Goal: Information Seeking & Learning: Find specific fact

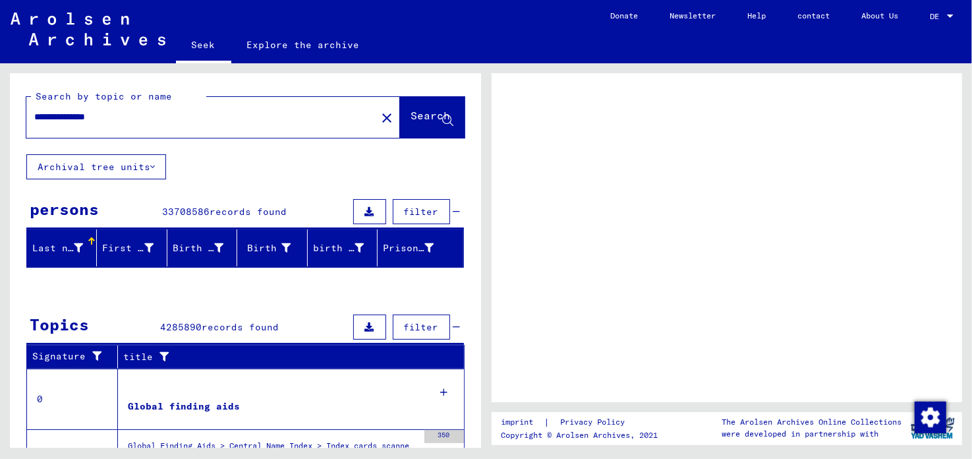
click at [194, 110] on input "**********" at bounding box center [201, 117] width 334 height 14
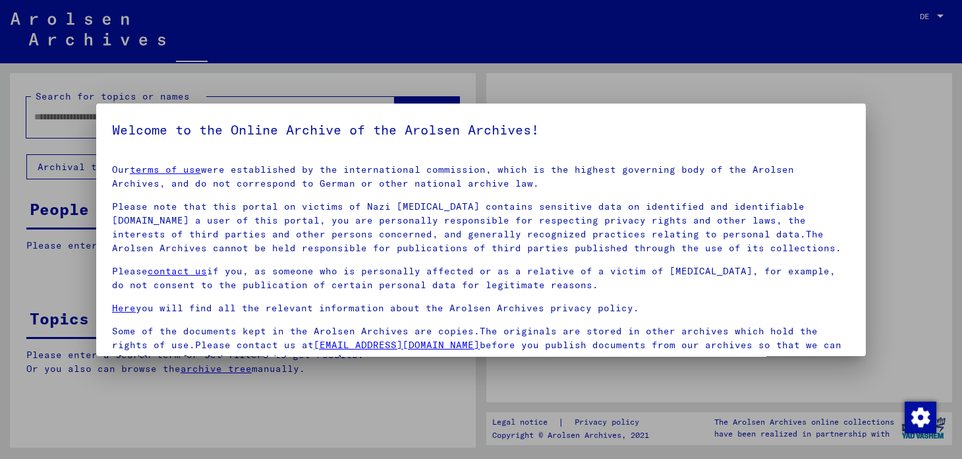
type input "**********"
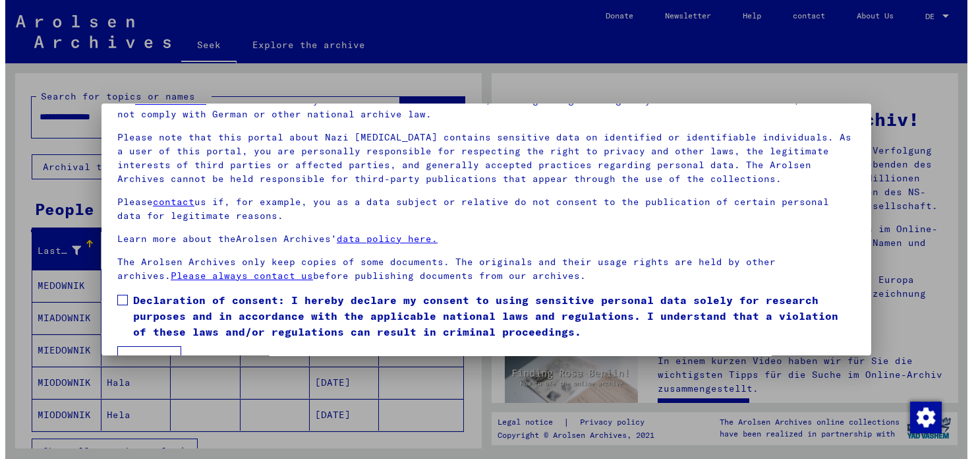
scroll to position [99, 0]
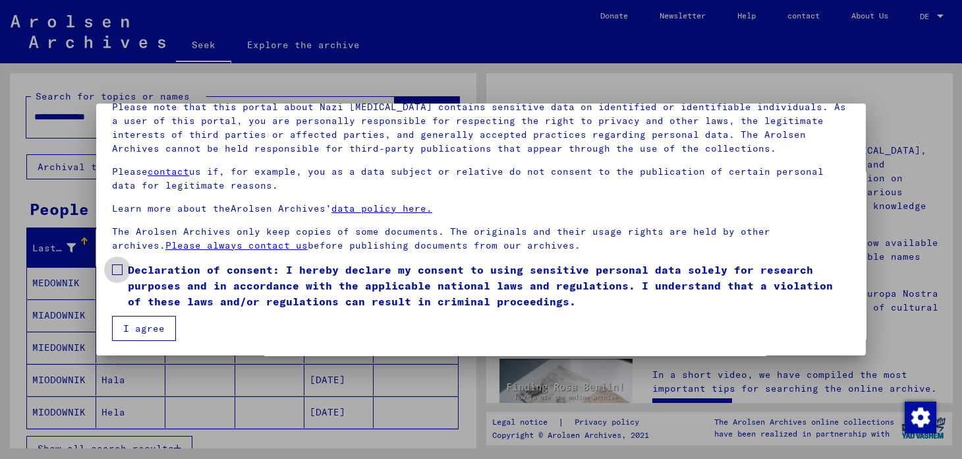
click at [113, 271] on span at bounding box center [117, 269] width 11 height 11
click at [142, 333] on button "I agree" at bounding box center [144, 328] width 64 height 25
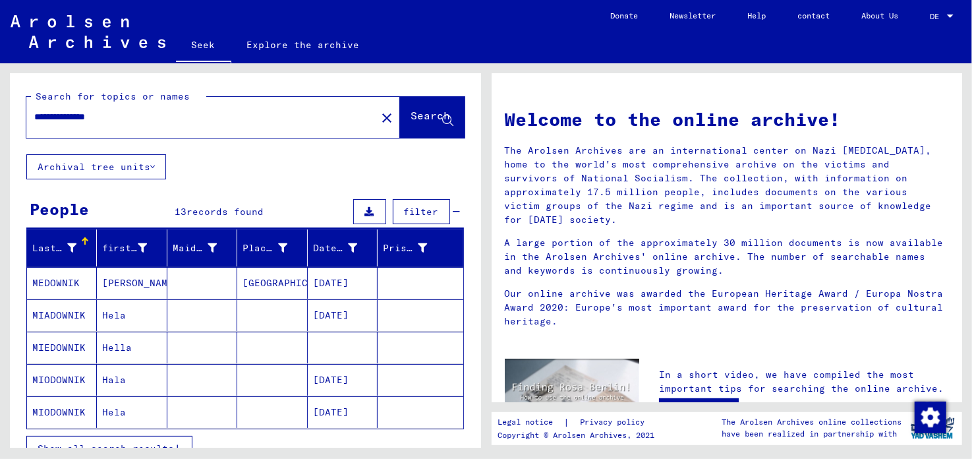
click at [57, 376] on font "MIODOWNIK" at bounding box center [58, 380] width 53 height 12
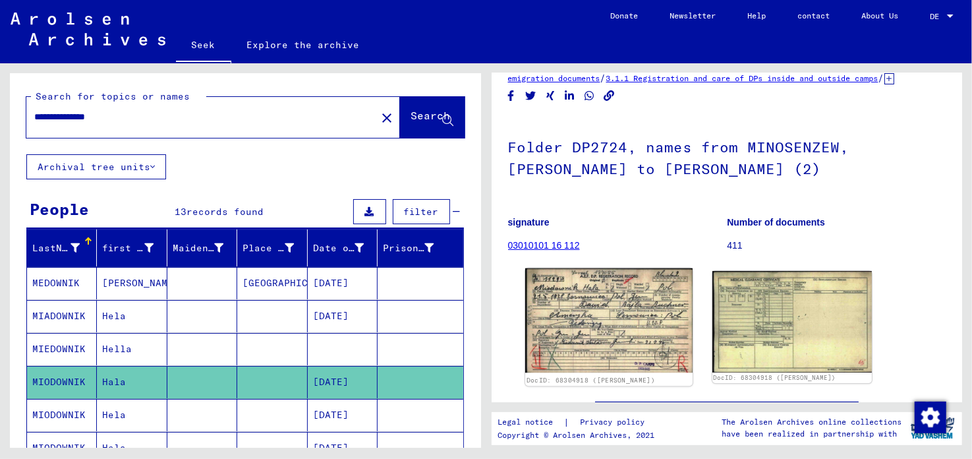
click at [622, 309] on img at bounding box center [607, 320] width 167 height 104
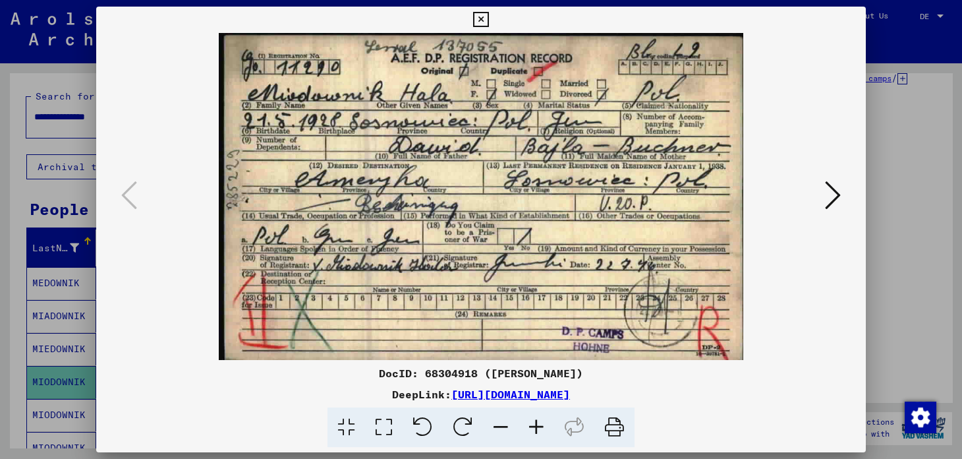
click at [481, 20] on icon at bounding box center [480, 20] width 15 height 16
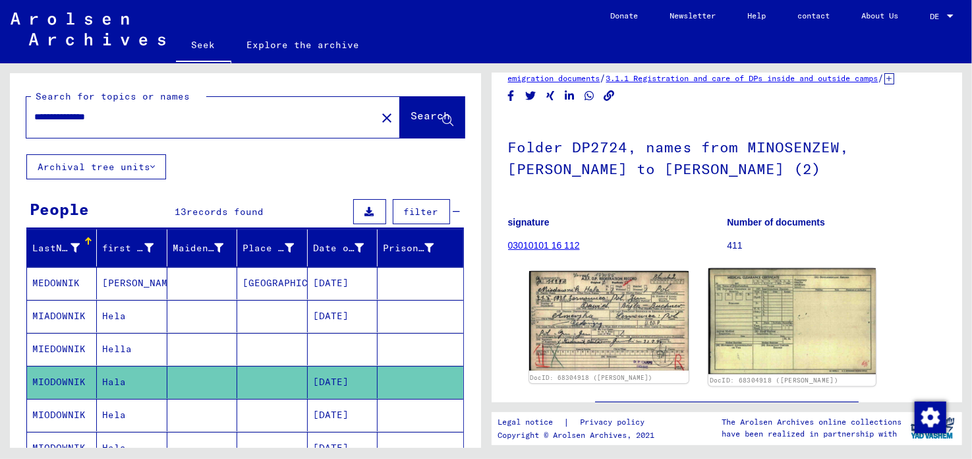
click at [768, 314] on img at bounding box center [791, 321] width 167 height 106
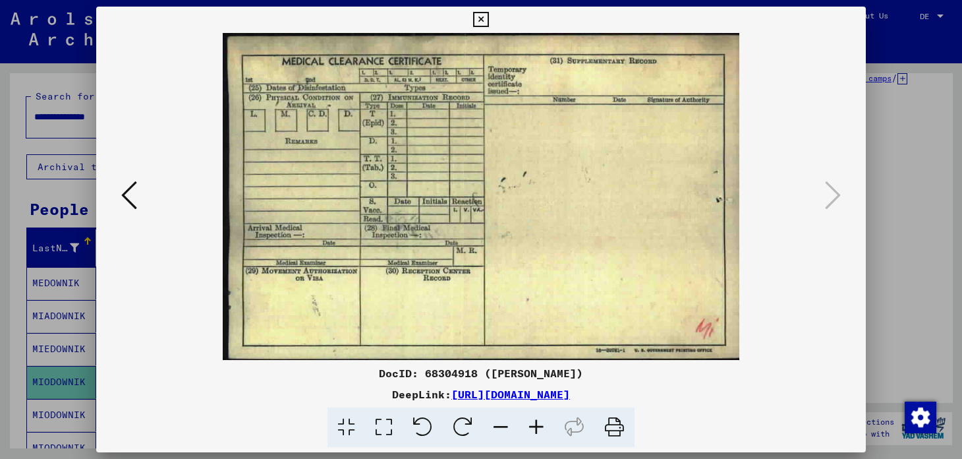
click at [484, 16] on icon at bounding box center [480, 20] width 15 height 16
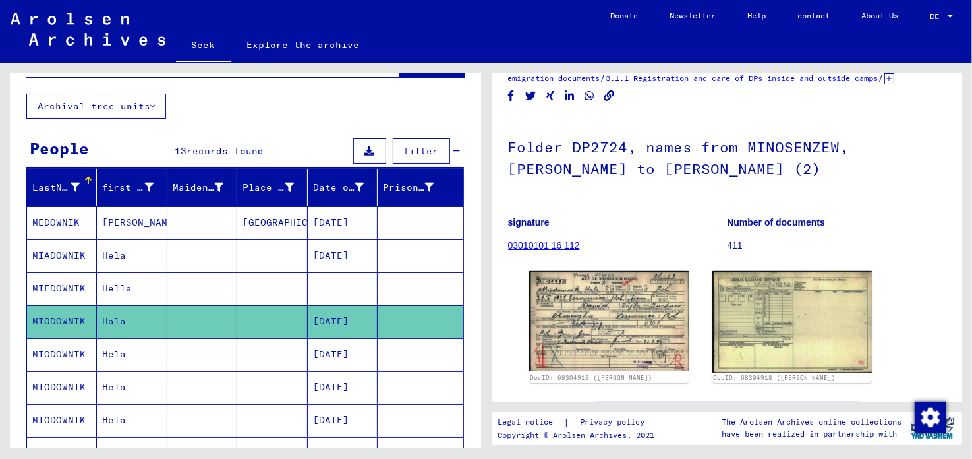
scroll to position [65, 0]
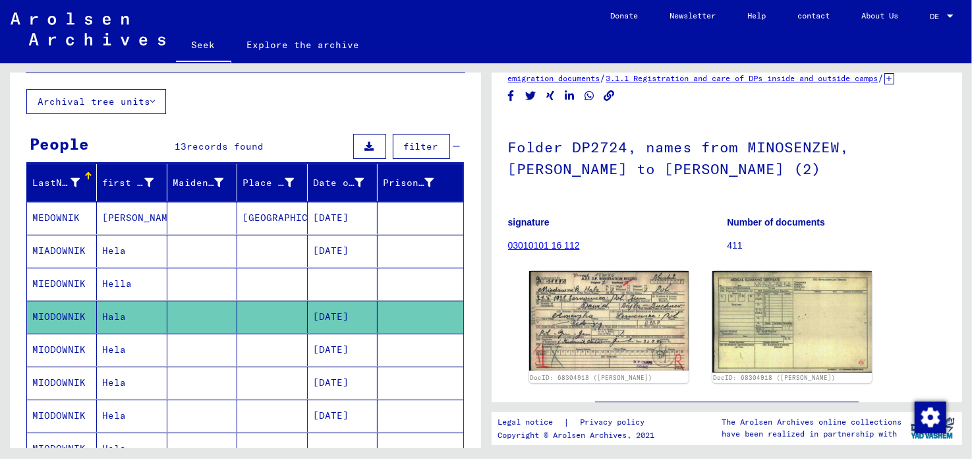
click at [74, 349] on font "MIODOWNIK" at bounding box center [58, 349] width 53 height 12
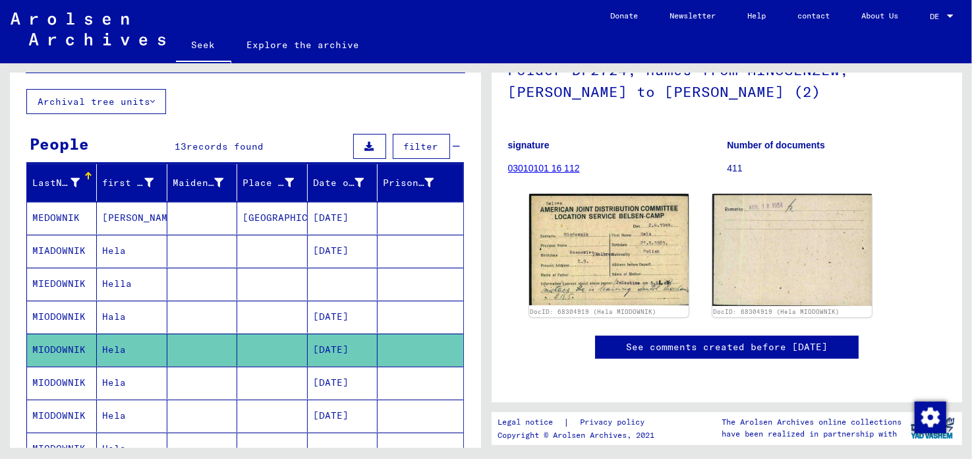
scroll to position [131, 0]
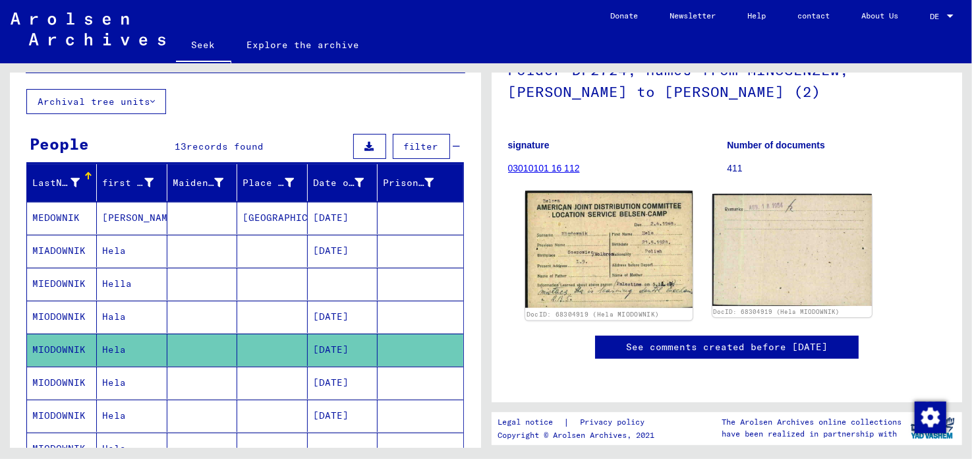
click at [599, 229] on img at bounding box center [607, 249] width 167 height 117
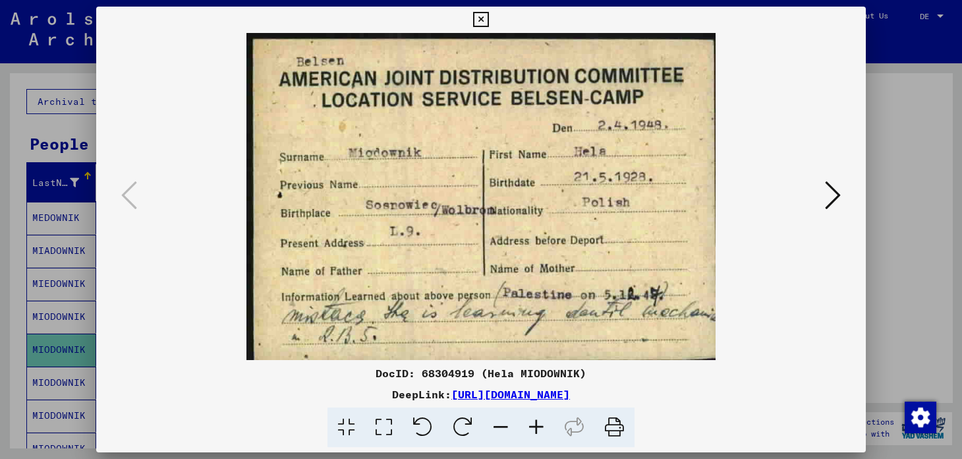
click at [833, 194] on icon at bounding box center [833, 195] width 16 height 32
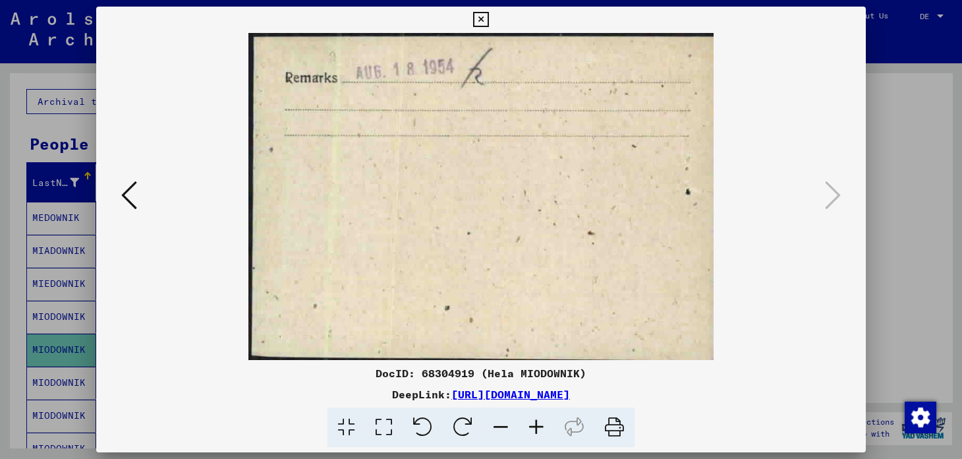
click at [479, 21] on icon at bounding box center [480, 20] width 15 height 16
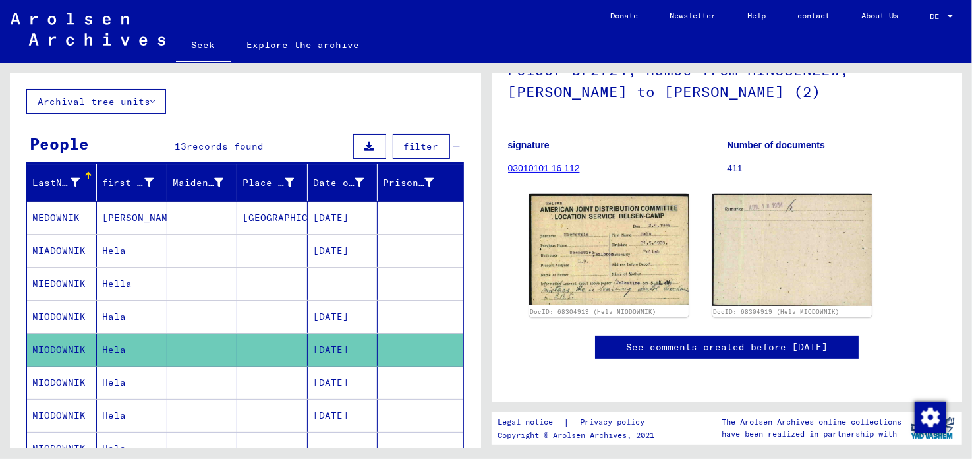
click at [110, 376] on font "Hela" at bounding box center [114, 382] width 24 height 12
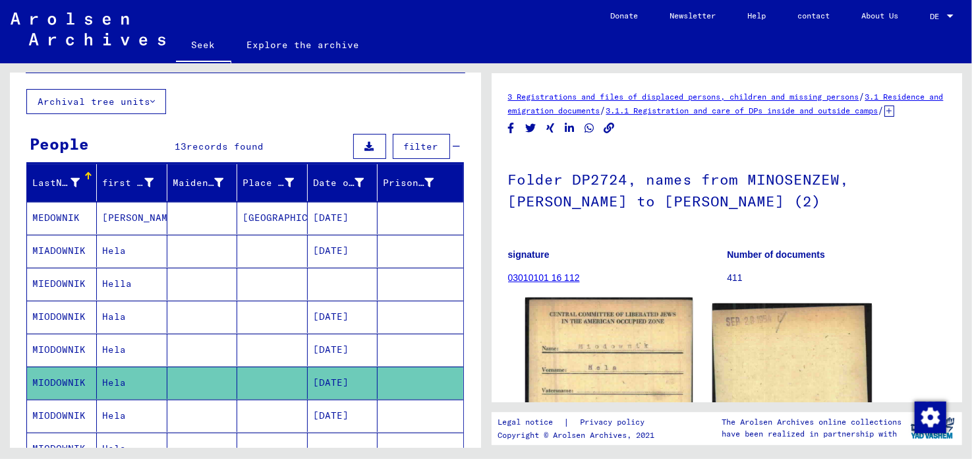
click at [600, 328] on img at bounding box center [607, 412] width 167 height 231
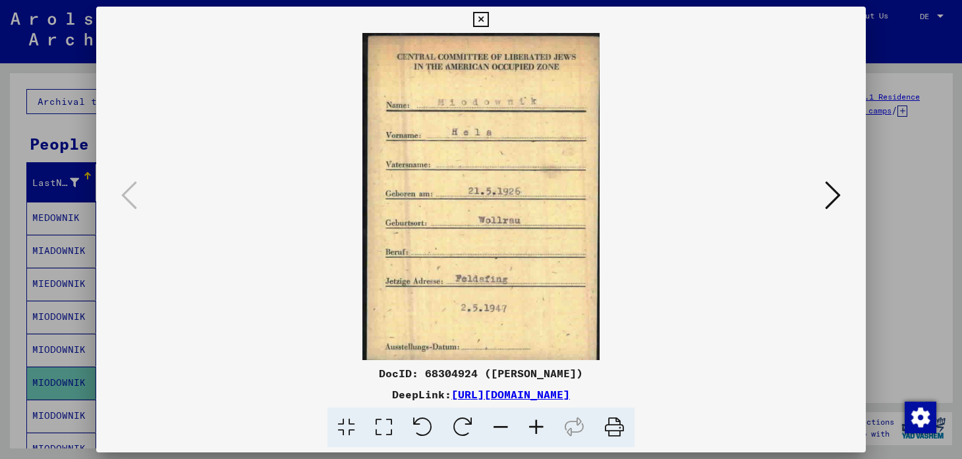
click at [841, 193] on icon at bounding box center [833, 195] width 16 height 32
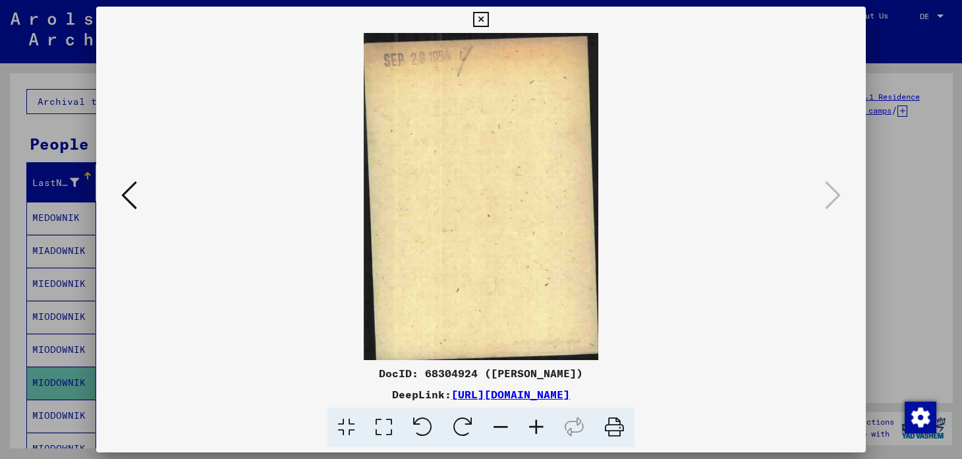
click at [480, 18] on icon at bounding box center [480, 20] width 15 height 16
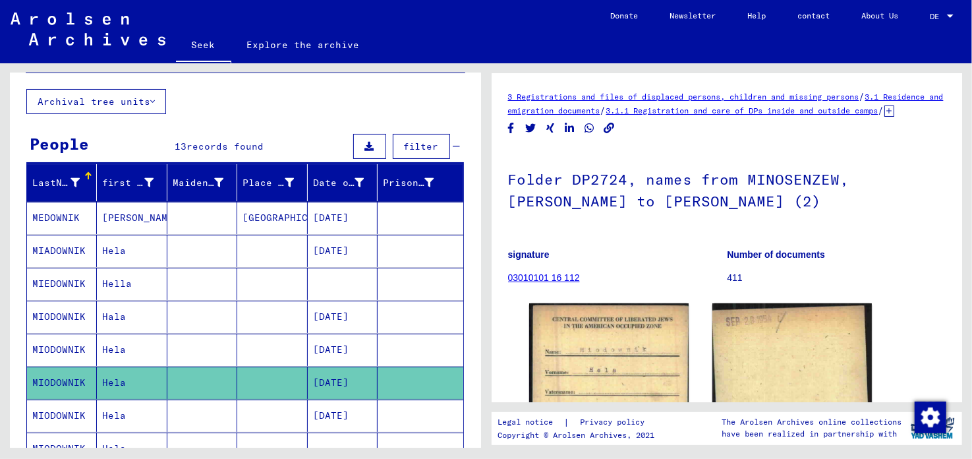
click at [114, 414] on font "Hela" at bounding box center [114, 415] width 24 height 12
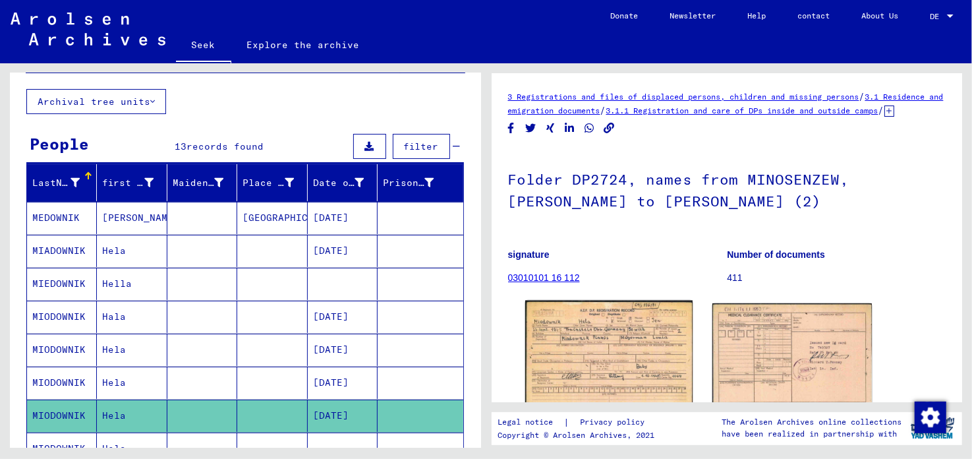
click at [622, 345] on img at bounding box center [607, 356] width 167 height 113
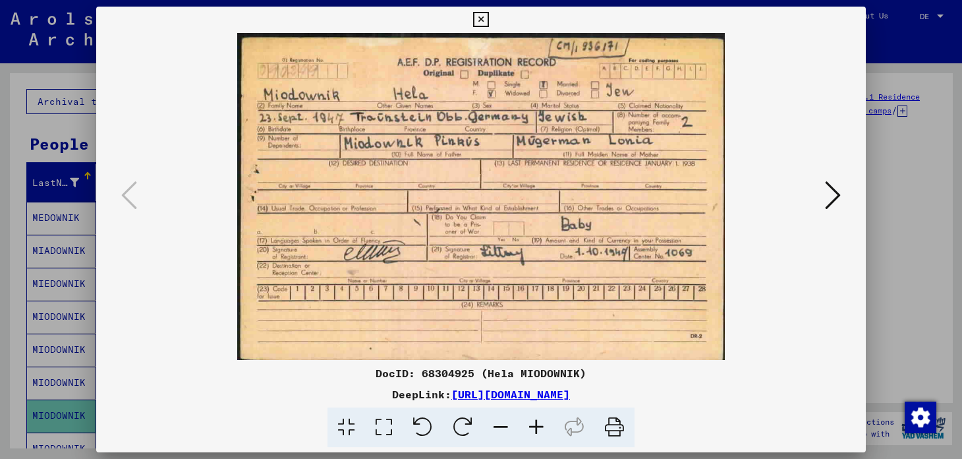
click at [485, 21] on icon at bounding box center [480, 20] width 15 height 16
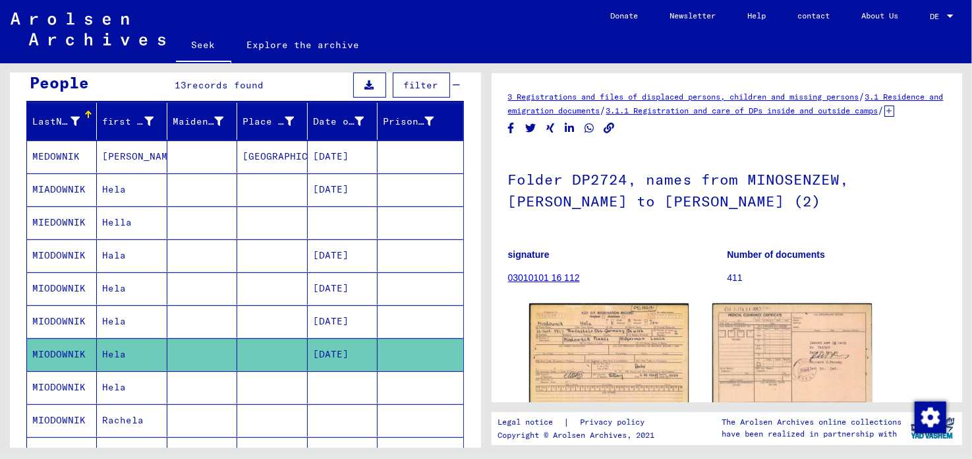
scroll to position [131, 0]
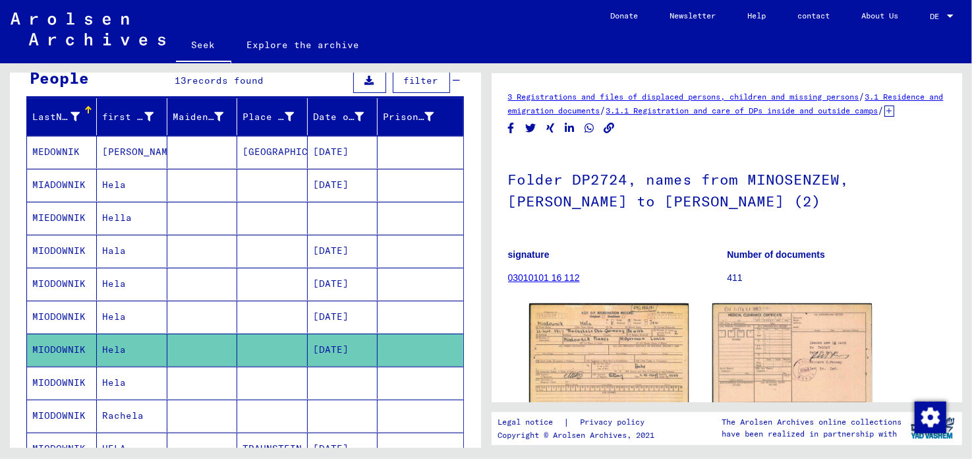
click at [102, 379] on font "Hela" at bounding box center [114, 382] width 24 height 12
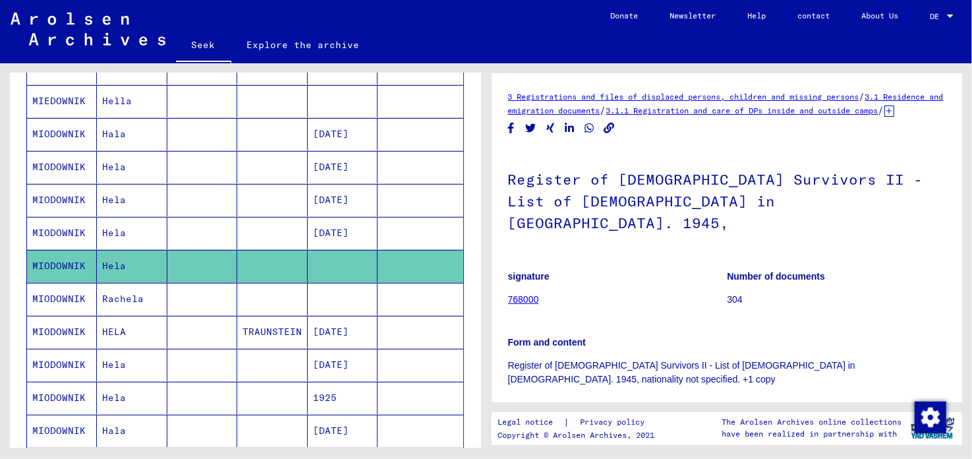
scroll to position [264, 0]
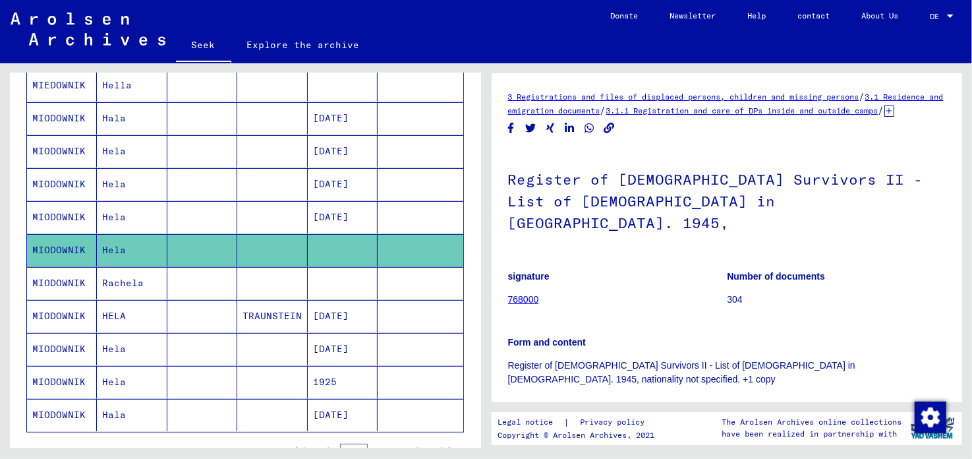
click at [103, 376] on font "Hela" at bounding box center [114, 382] width 24 height 12
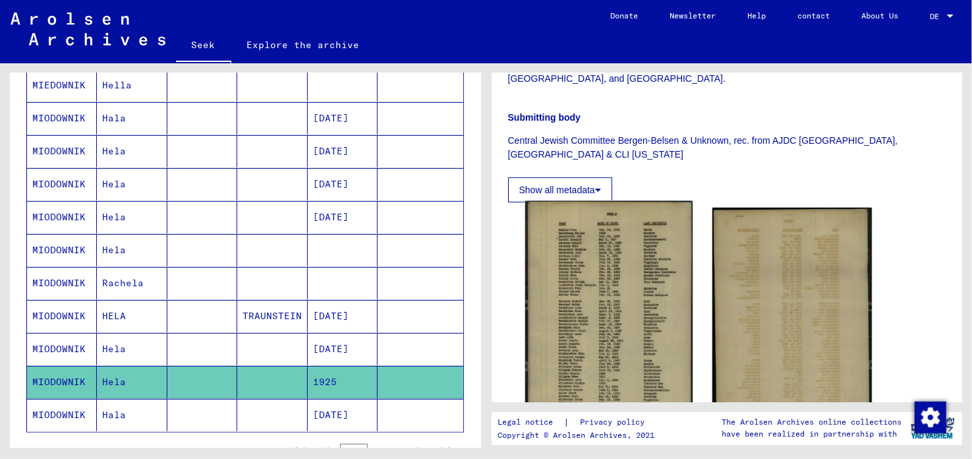
scroll to position [395, 0]
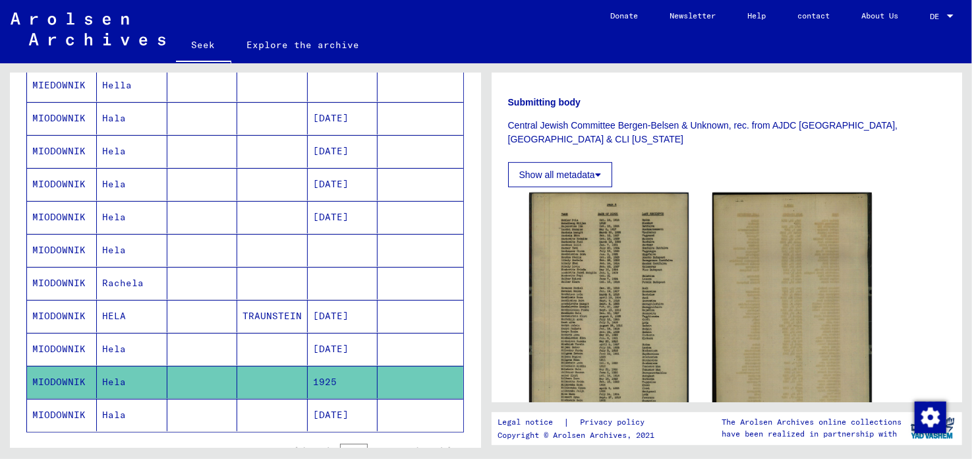
click at [320, 411] on font "[DATE]" at bounding box center [331, 415] width 36 height 12
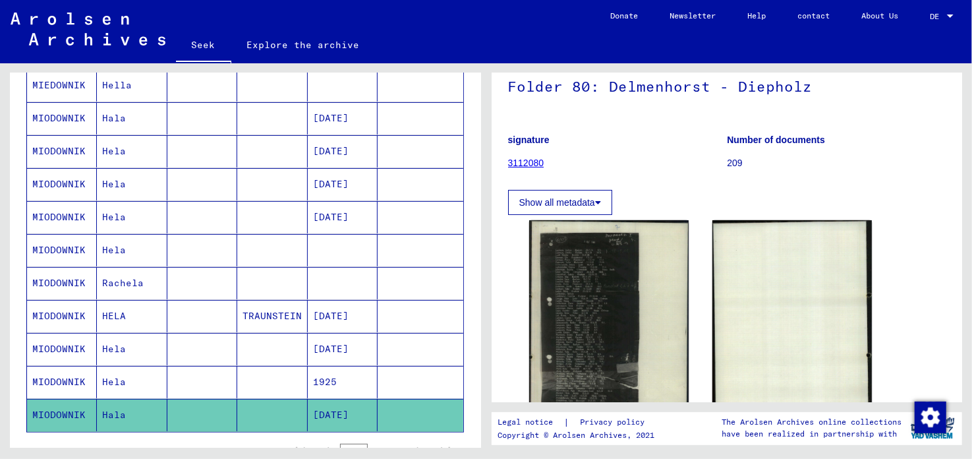
scroll to position [131, 0]
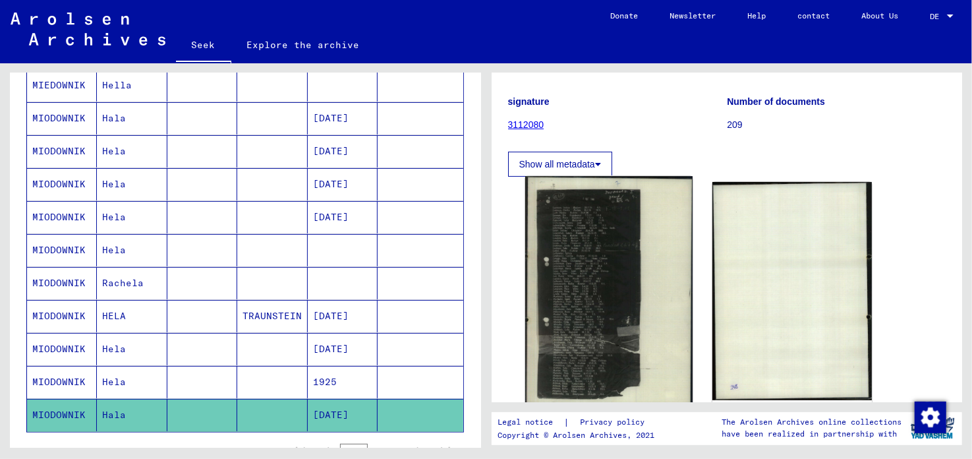
click at [598, 286] on img at bounding box center [607, 292] width 167 height 233
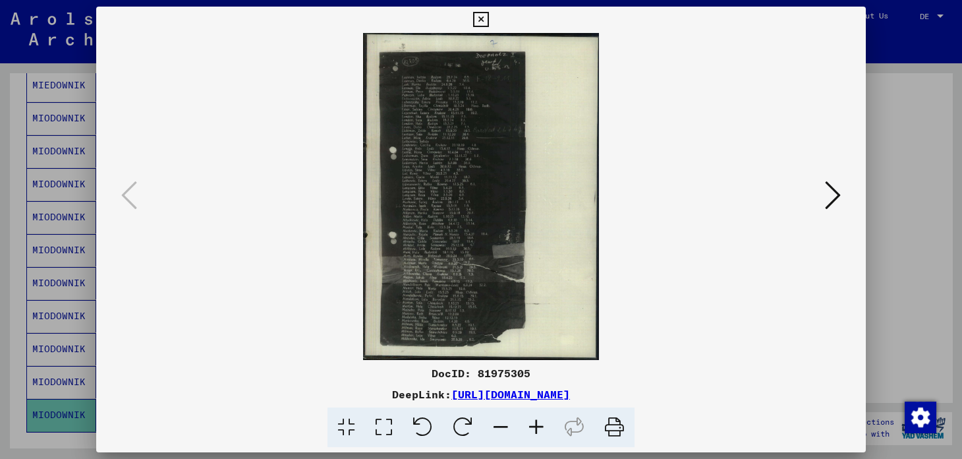
click at [482, 18] on icon at bounding box center [480, 20] width 15 height 16
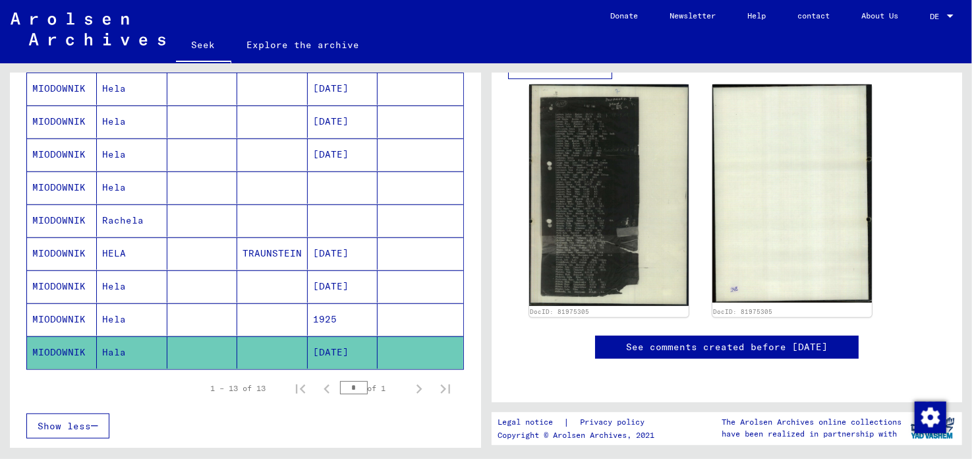
scroll to position [329, 0]
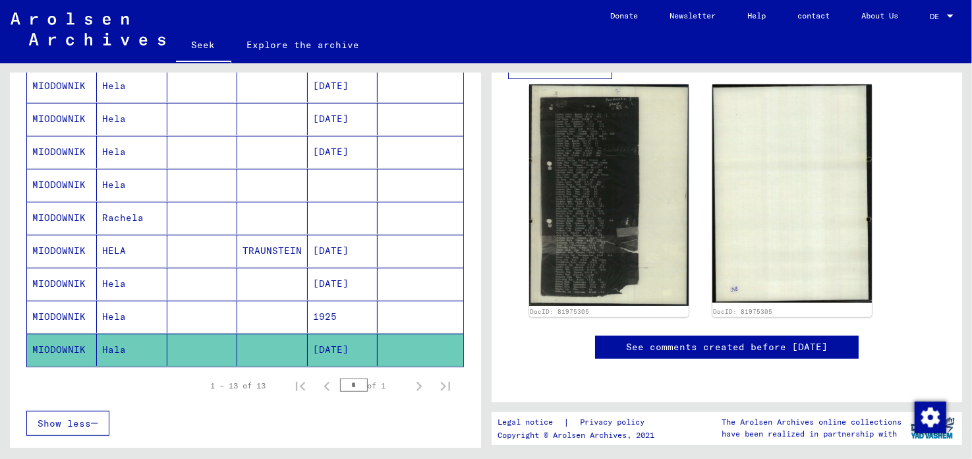
click at [106, 310] on font "Hela" at bounding box center [114, 316] width 24 height 12
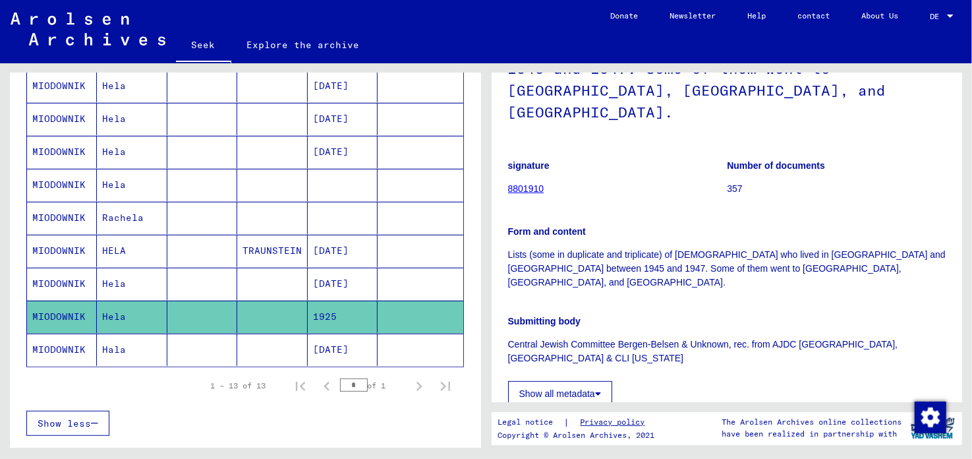
scroll to position [65, 0]
